Goal: Information Seeking & Learning: Learn about a topic

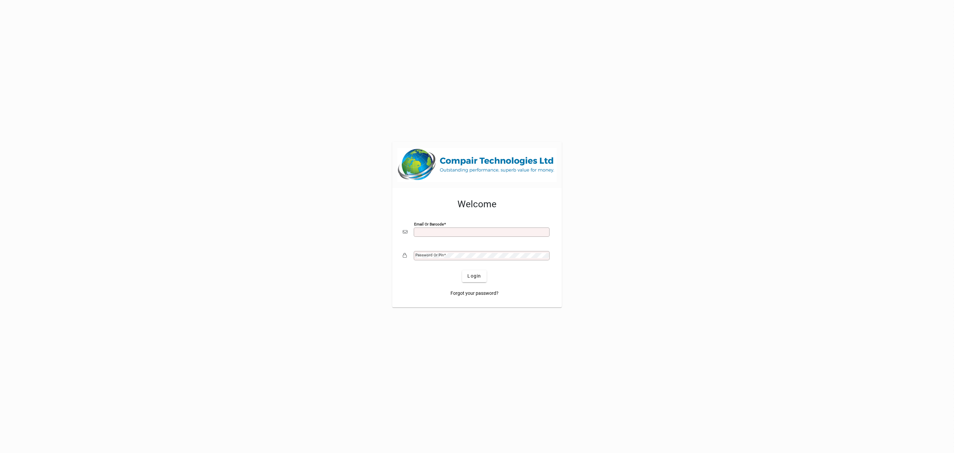
click at [436, 234] on input "Email or Barcode" at bounding box center [483, 231] width 134 height 5
type input "**********"
click at [462, 270] on button "Login" at bounding box center [474, 276] width 24 height 12
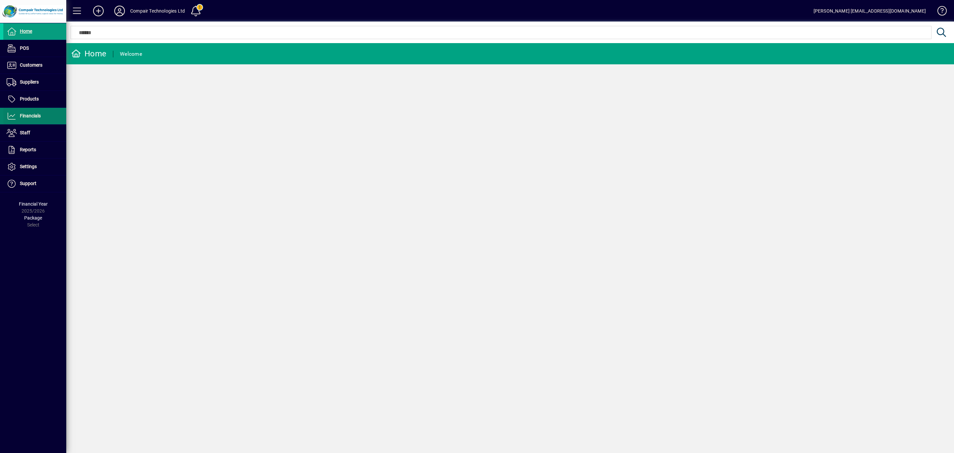
click at [41, 119] on span at bounding box center [34, 116] width 63 height 16
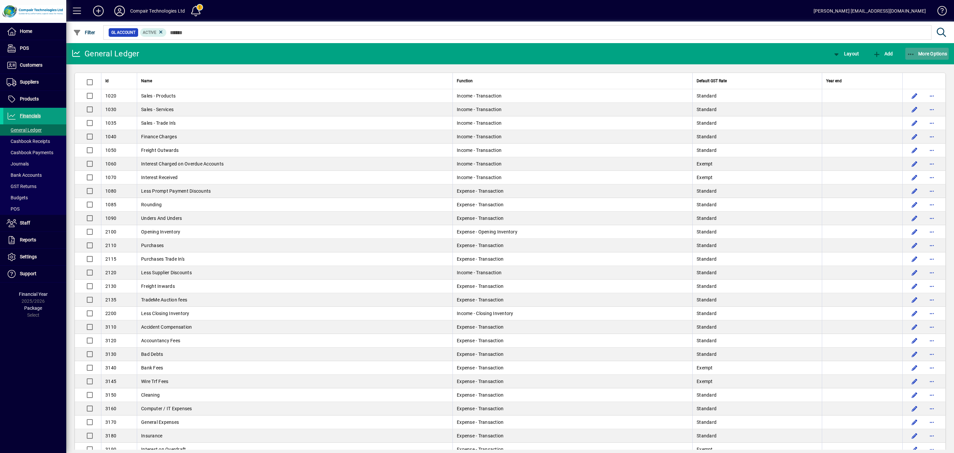
click at [932, 53] on span "More Options" at bounding box center [927, 53] width 40 height 5
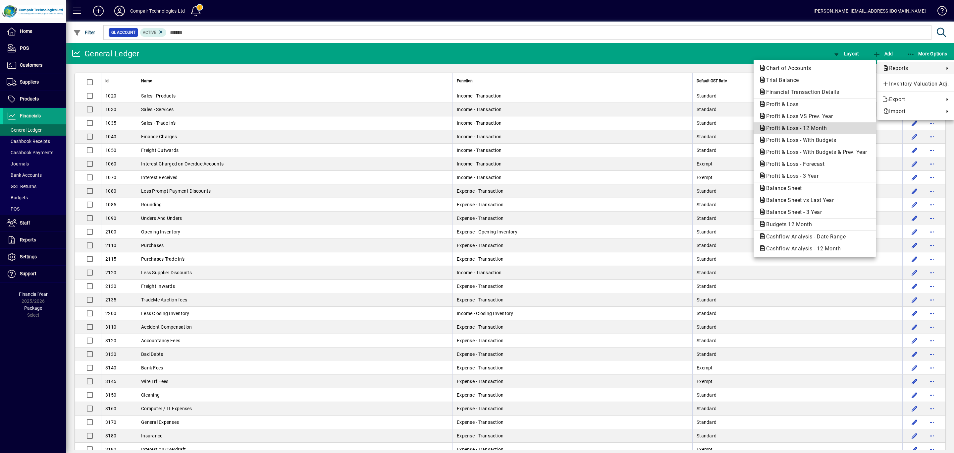
click at [804, 126] on span "Profit & Loss - 12 Month" at bounding box center [794, 128] width 71 height 6
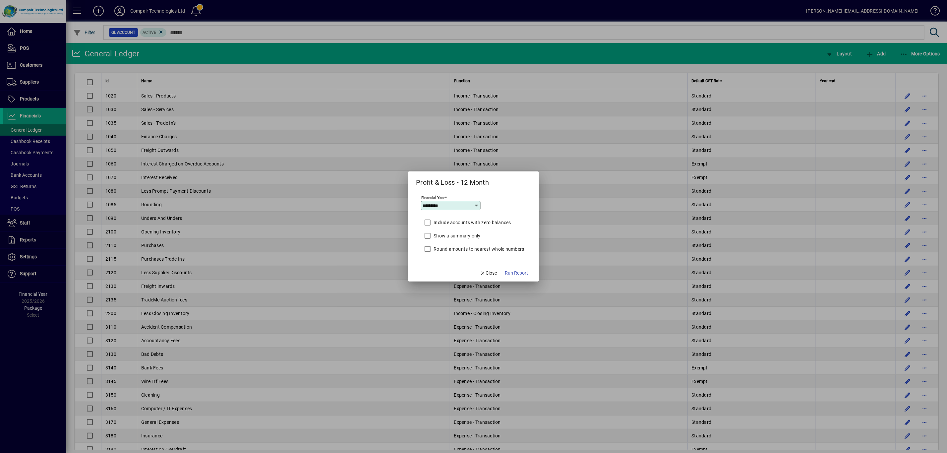
click at [475, 205] on icon at bounding box center [476, 205] width 5 height 5
click at [445, 288] on mat-option "2024/2025" at bounding box center [437, 292] width 35 height 18
type input "*********"
click at [452, 251] on label "Round amounts to nearest whole numbers" at bounding box center [478, 249] width 92 height 7
click at [518, 272] on span "Run Report" at bounding box center [516, 272] width 23 height 7
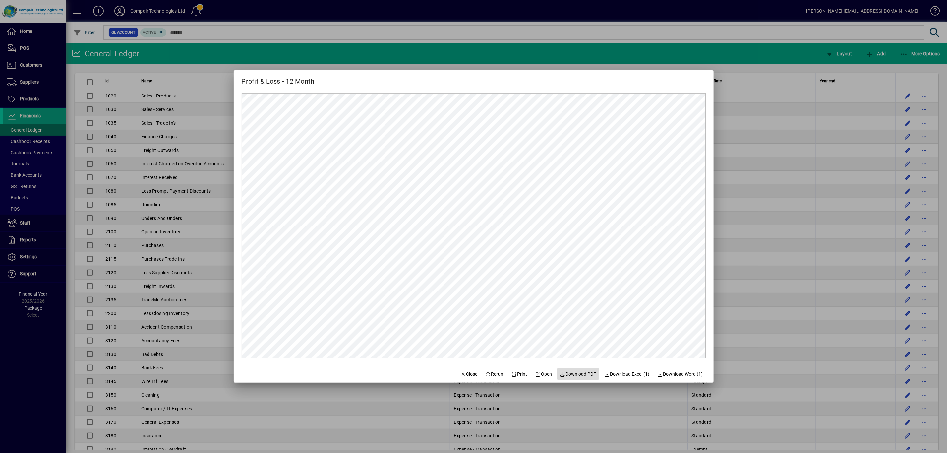
click at [575, 371] on span "Download PDF" at bounding box center [578, 373] width 36 height 7
click at [492, 376] on span "Rerun" at bounding box center [494, 373] width 18 height 7
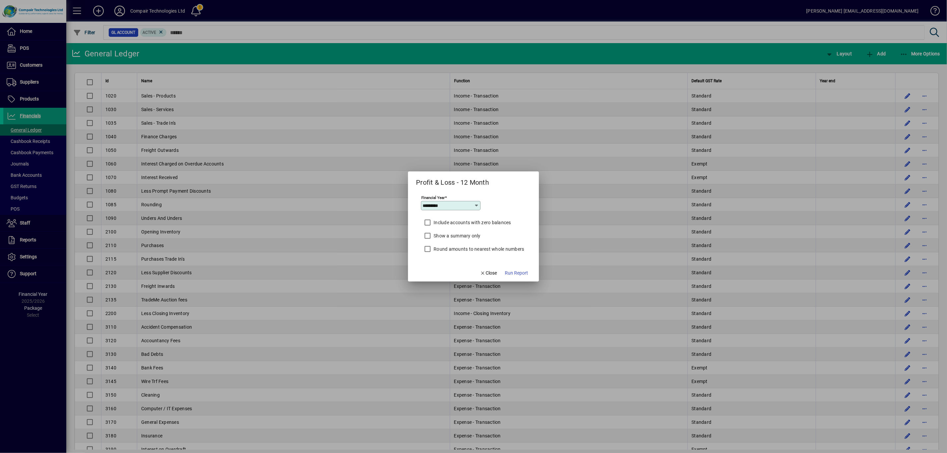
click at [449, 207] on input "*********" at bounding box center [448, 205] width 51 height 5
click at [447, 275] on div "2023/2024" at bounding box center [437, 274] width 25 height 7
type input "*********"
click at [512, 272] on span "Run Report" at bounding box center [516, 272] width 23 height 7
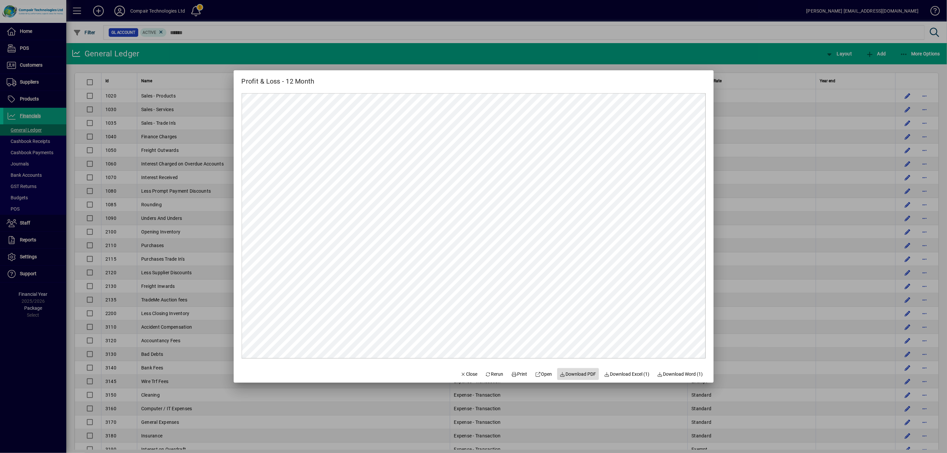
click at [567, 372] on span "Download PDF" at bounding box center [578, 373] width 36 height 7
click at [493, 373] on span "Rerun" at bounding box center [494, 373] width 18 height 7
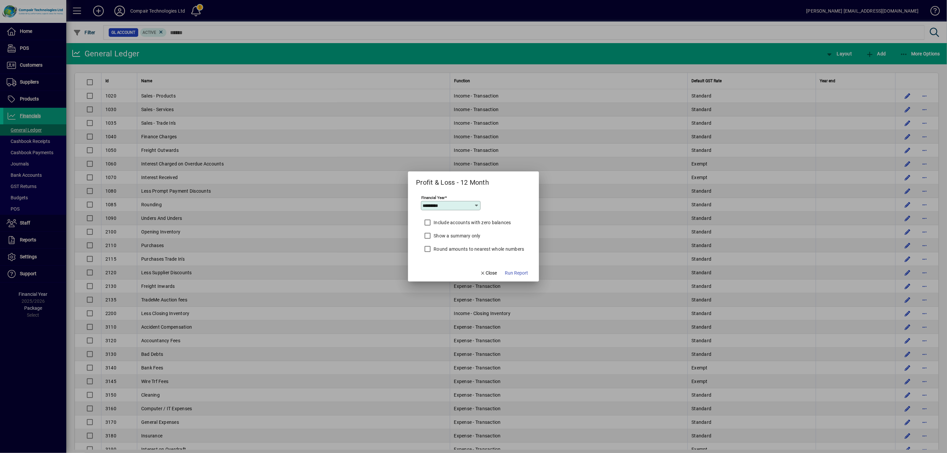
click at [478, 204] on icon at bounding box center [476, 205] width 5 height 5
click at [452, 257] on mat-option "2022/2023" at bounding box center [437, 257] width 35 height 18
type input "*********"
click at [508, 270] on span "Run Report" at bounding box center [516, 272] width 23 height 7
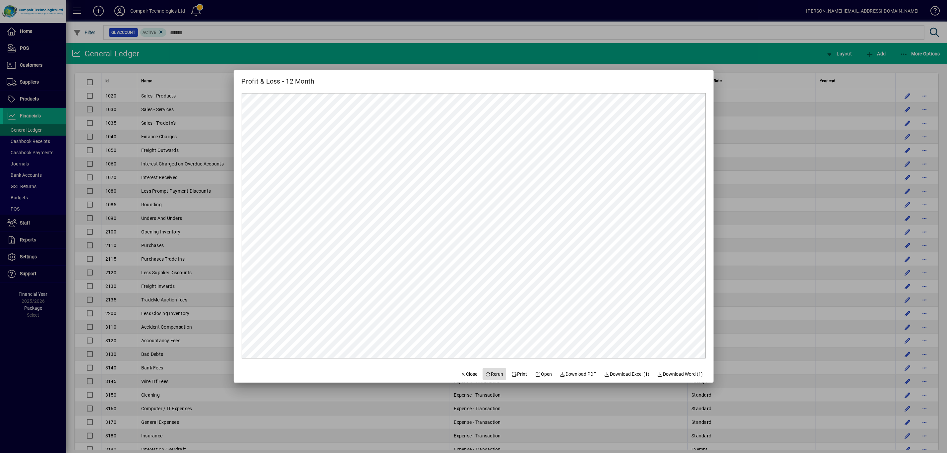
click at [498, 373] on span "Rerun" at bounding box center [494, 373] width 18 height 7
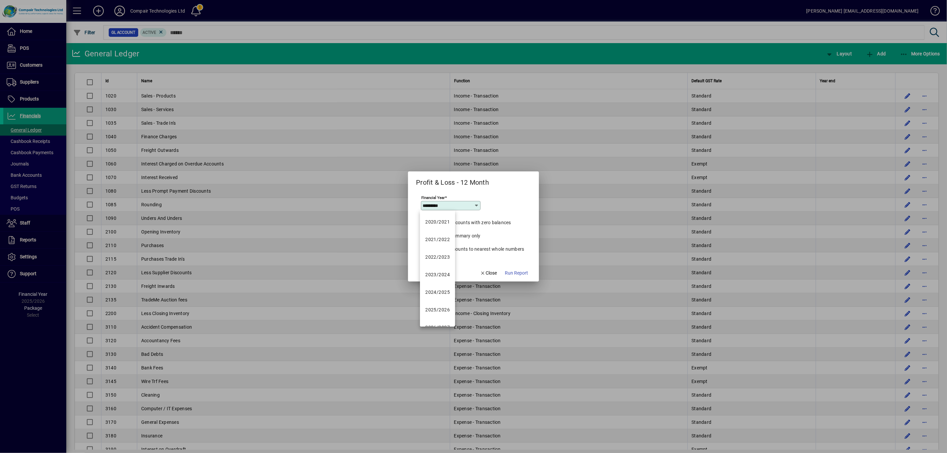
click at [464, 207] on input "*********" at bounding box center [448, 205] width 51 height 5
click at [440, 272] on div "2023/2024" at bounding box center [437, 274] width 25 height 7
type input "*********"
click at [513, 276] on span "Run Report" at bounding box center [516, 272] width 23 height 7
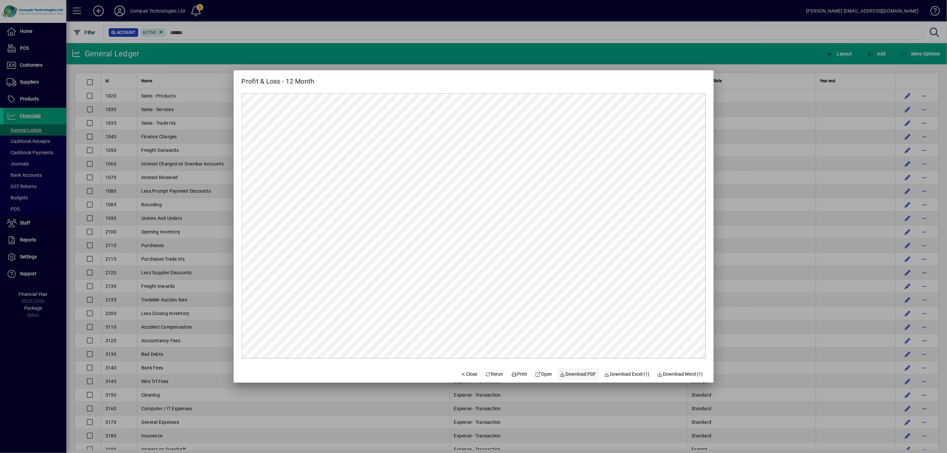
click at [564, 371] on span "Download PDF" at bounding box center [578, 373] width 36 height 7
click at [178, 251] on div at bounding box center [473, 226] width 947 height 453
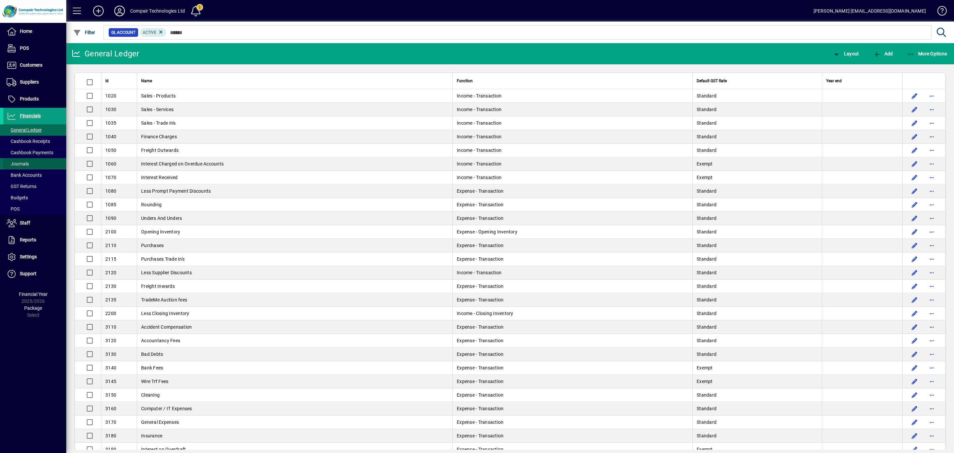
click at [29, 160] on span at bounding box center [34, 164] width 63 height 16
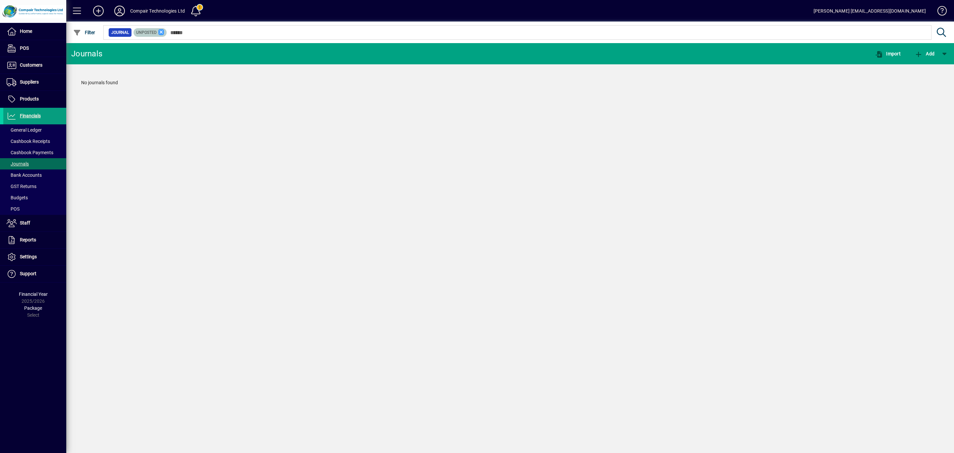
click at [160, 30] on icon at bounding box center [161, 32] width 6 height 6
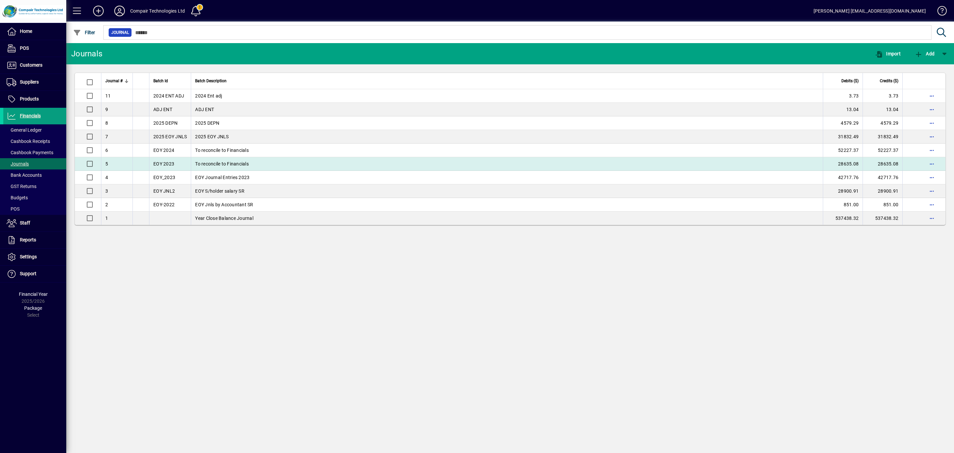
click at [222, 166] on td "To reconcile to Financials" at bounding box center [507, 164] width 632 height 14
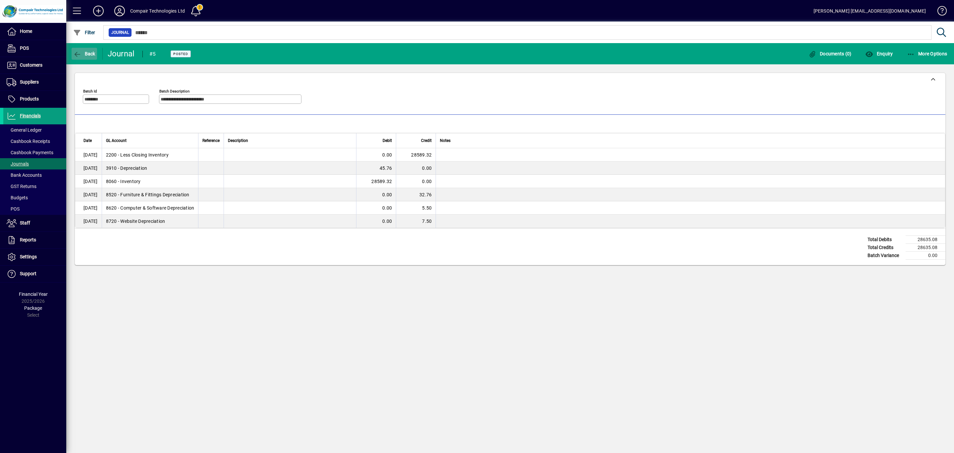
click at [92, 55] on span "Back" at bounding box center [84, 53] width 22 height 5
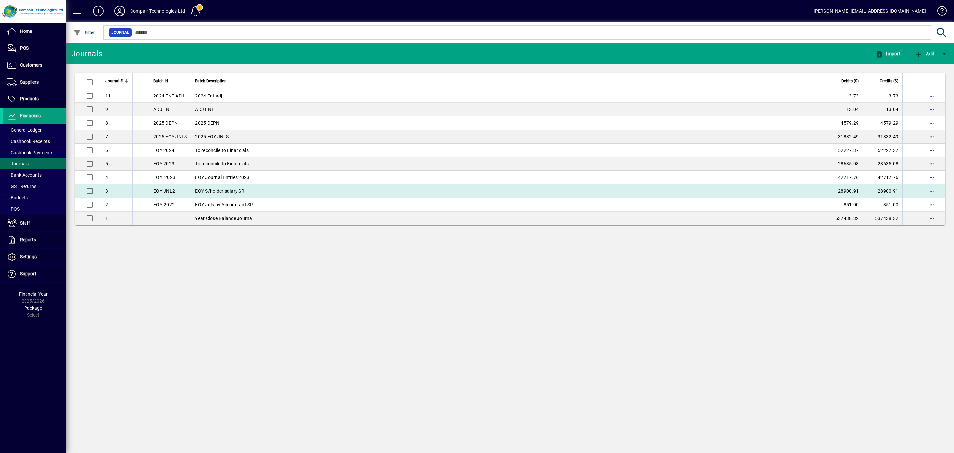
click at [223, 194] on td "EOY S/holder salary SR" at bounding box center [507, 191] width 632 height 14
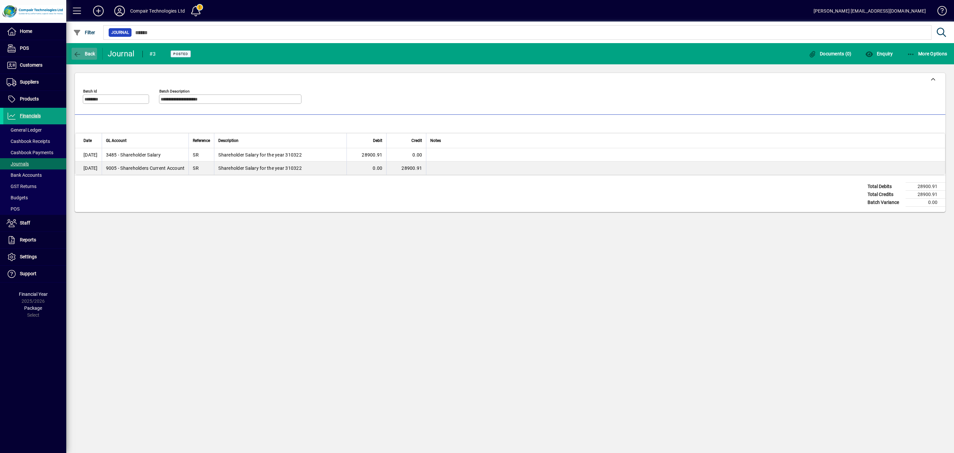
click at [83, 55] on span "Back" at bounding box center [84, 53] width 22 height 5
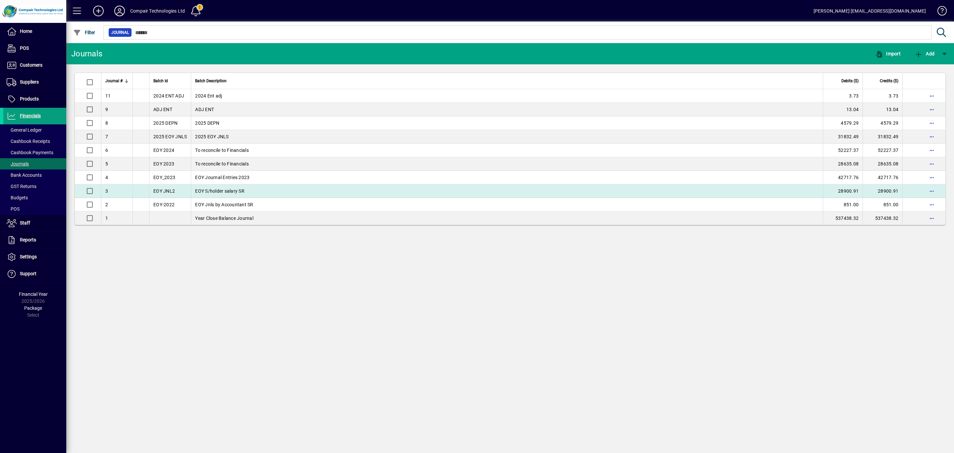
click at [221, 190] on td "EOY S/holder salary SR" at bounding box center [507, 191] width 632 height 14
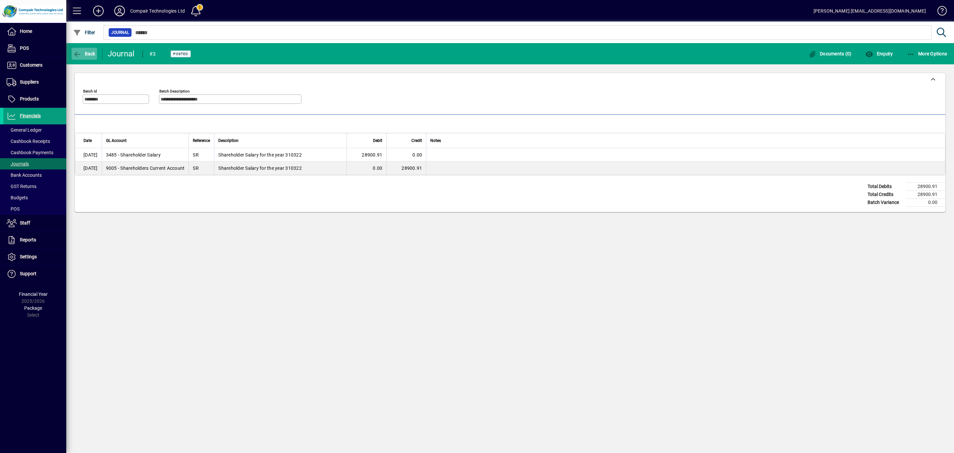
click at [92, 59] on span "button" at bounding box center [85, 54] width 26 height 16
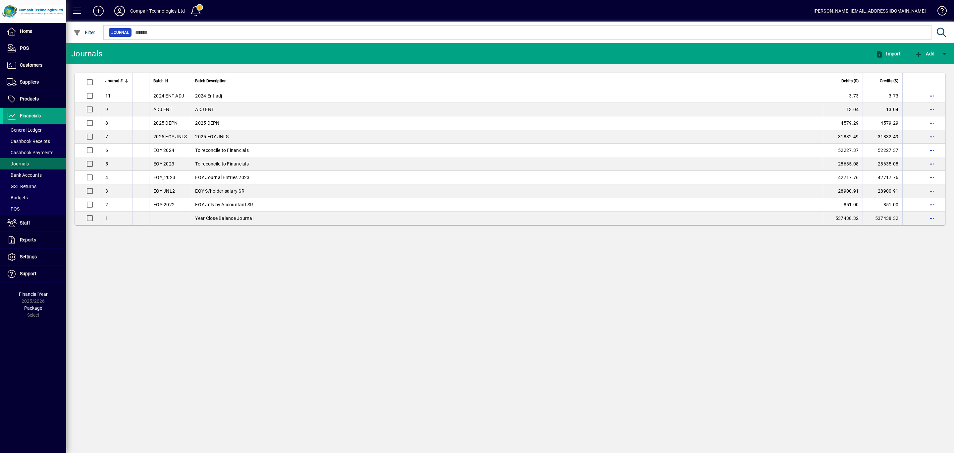
click at [205, 181] on td "EOY Journal Entries 2023" at bounding box center [507, 178] width 632 height 14
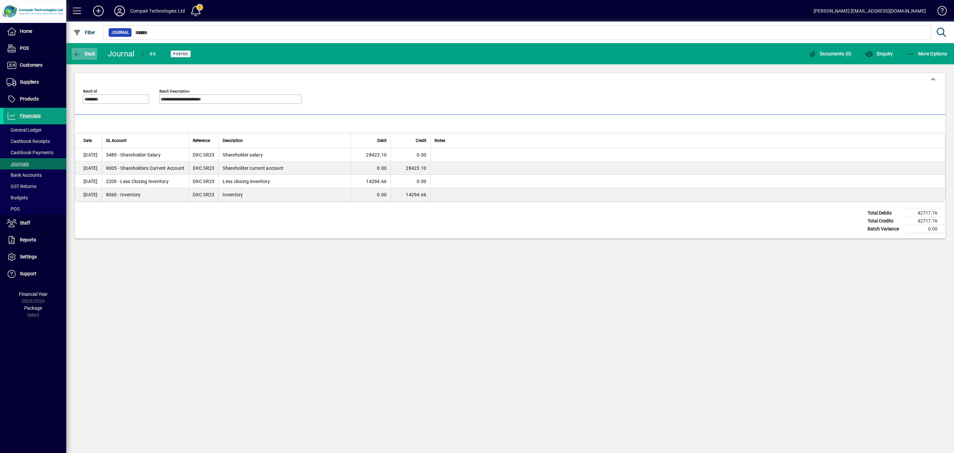
click at [79, 52] on icon "button" at bounding box center [77, 54] width 8 height 7
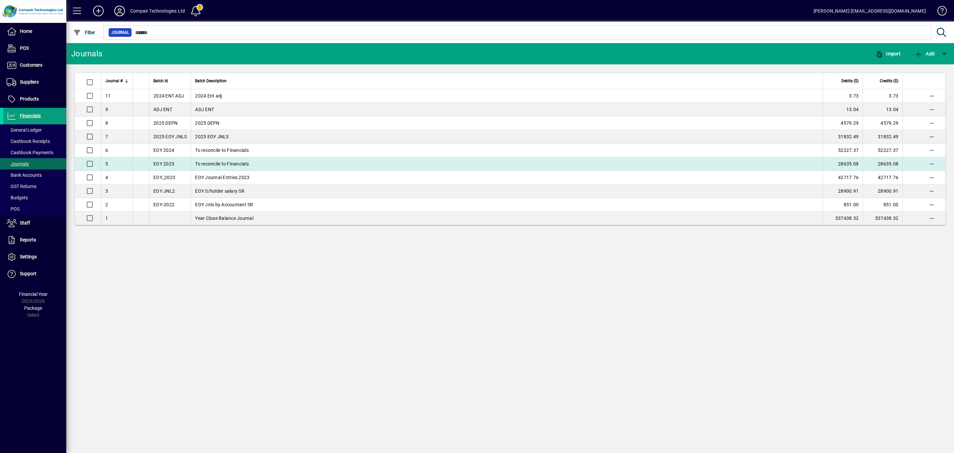
click at [144, 168] on td at bounding box center [141, 164] width 17 height 14
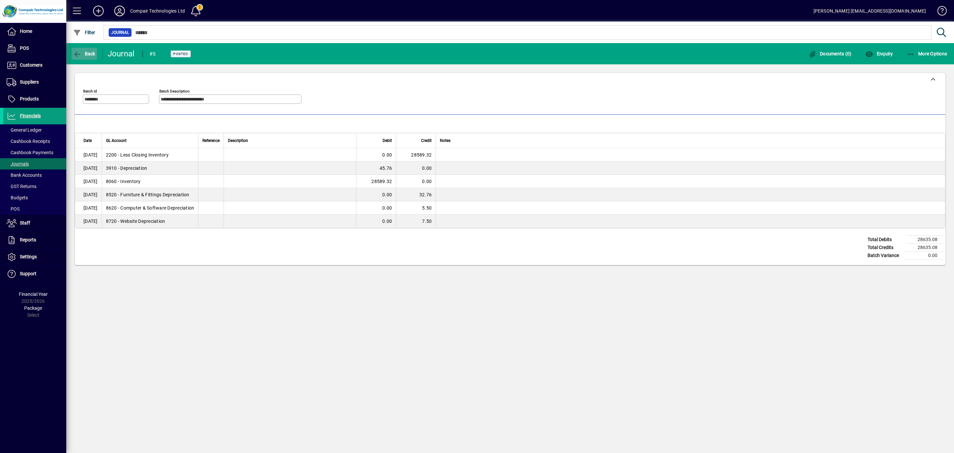
click at [88, 58] on span "button" at bounding box center [85, 54] width 26 height 16
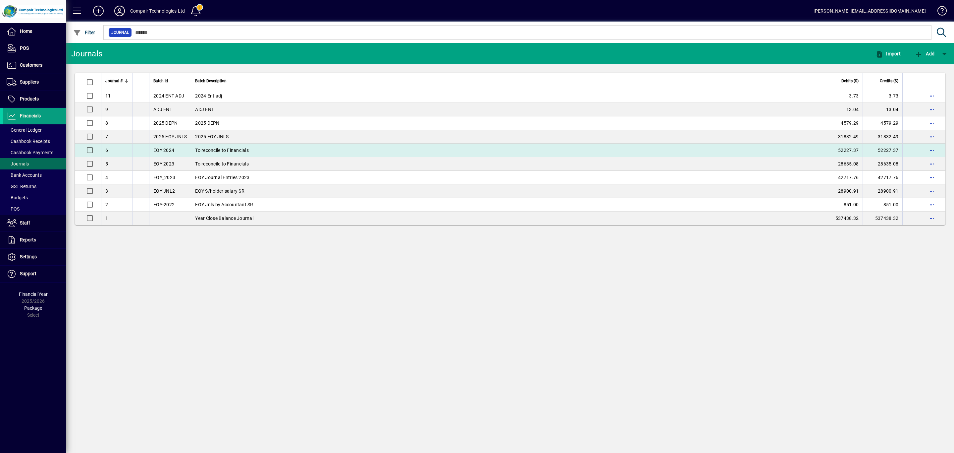
click at [162, 153] on td "EOY 2024" at bounding box center [170, 150] width 42 height 14
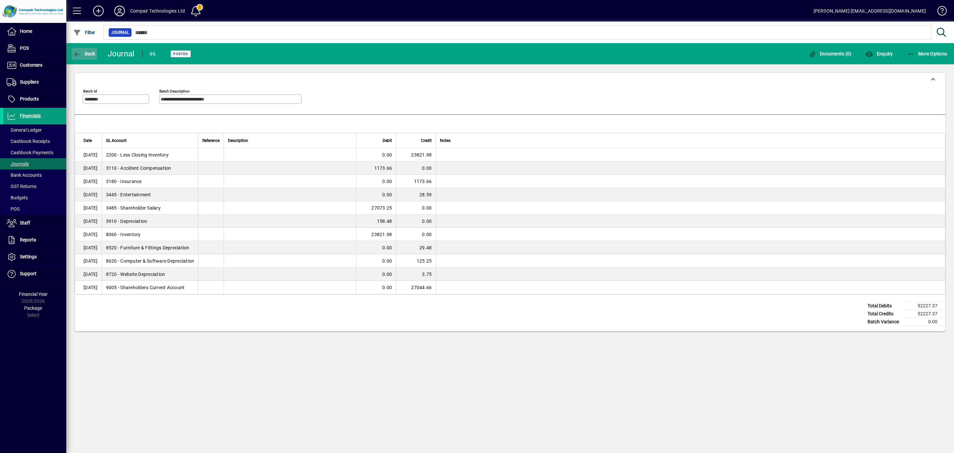
click at [87, 49] on span "button" at bounding box center [85, 54] width 26 height 16
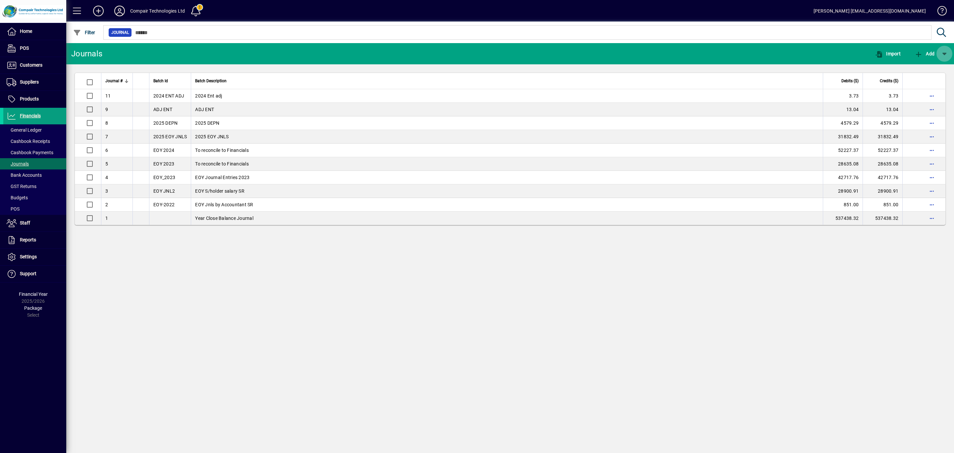
click at [945, 52] on span "button" at bounding box center [945, 54] width 16 height 16
click at [672, 140] on div at bounding box center [477, 226] width 954 height 453
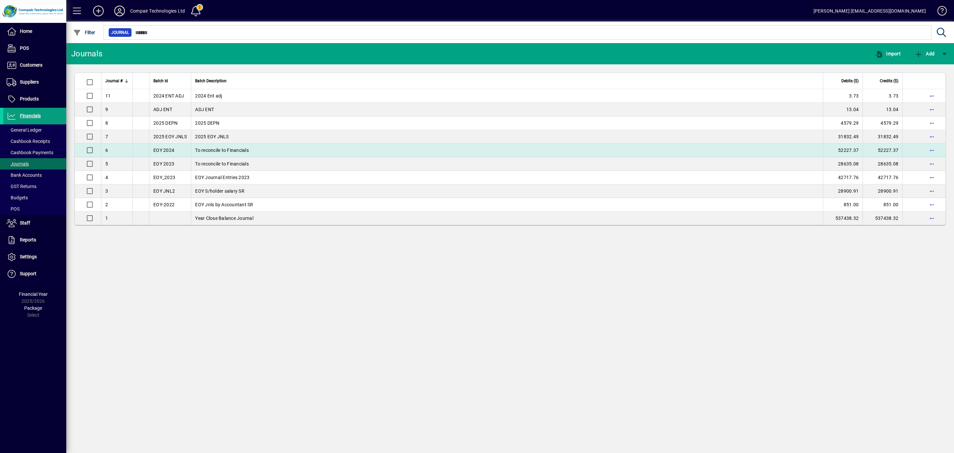
click at [244, 153] on td "To reconcile to Financials" at bounding box center [507, 150] width 632 height 14
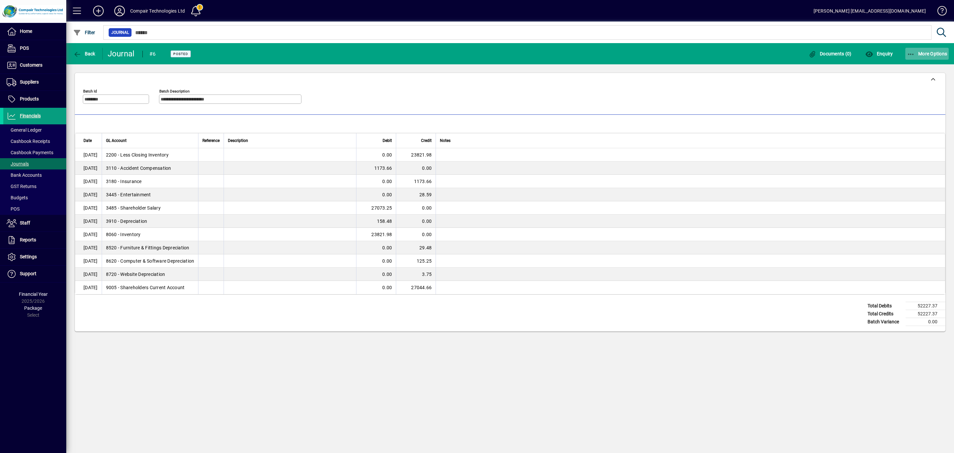
click at [936, 53] on span "More Options" at bounding box center [927, 53] width 40 height 5
click at [857, 94] on span "References" at bounding box center [865, 96] width 36 height 8
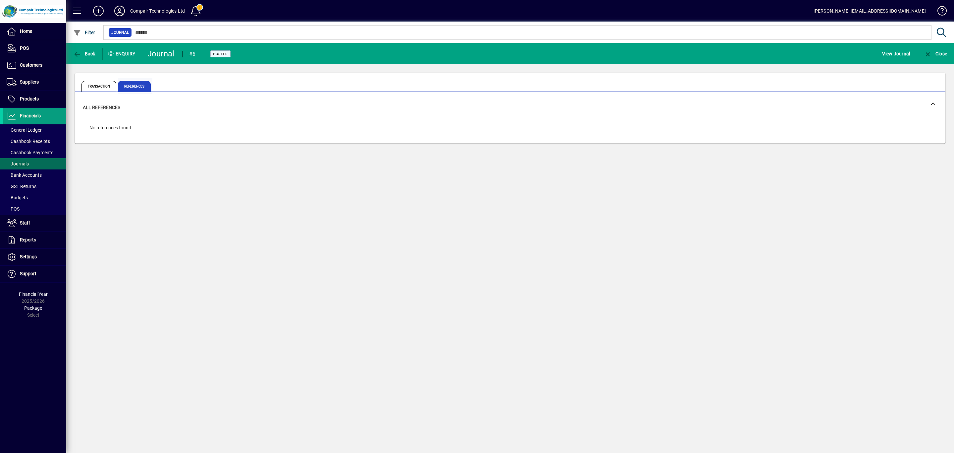
click at [139, 88] on span "References" at bounding box center [134, 86] width 33 height 11
click at [110, 82] on span "Transaction" at bounding box center [99, 86] width 35 height 11
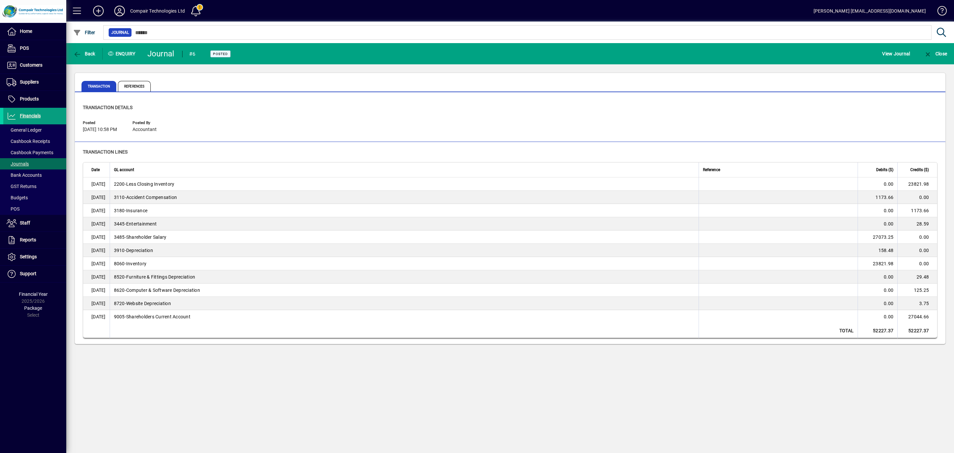
click at [154, 12] on div "Compair Technologies Ltd" at bounding box center [157, 11] width 55 height 11
click at [120, 13] on icon at bounding box center [119, 11] width 13 height 11
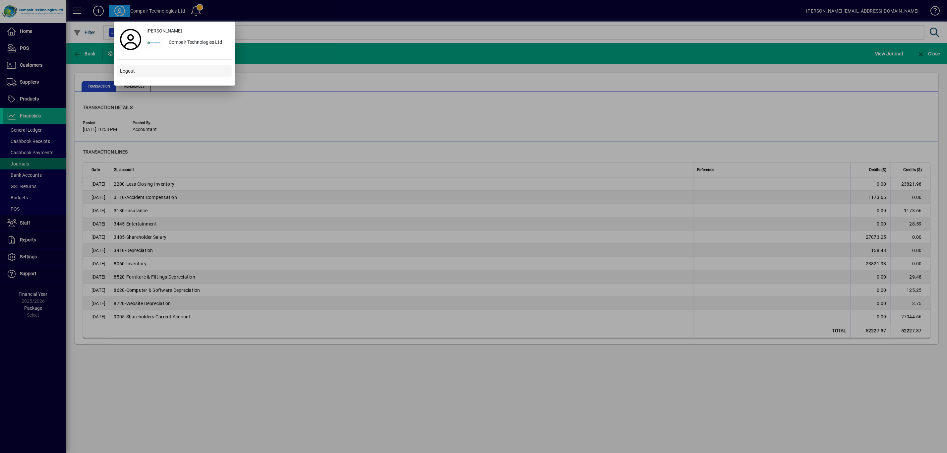
click at [132, 70] on span "Logout" at bounding box center [127, 71] width 15 height 7
